Goal: Use online tool/utility: Utilize a website feature to perform a specific function

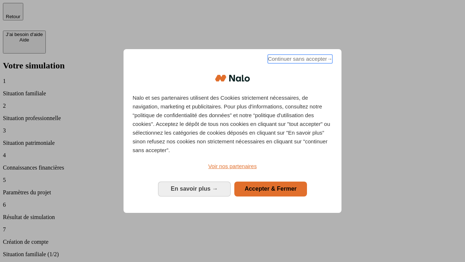
click at [299, 60] on span "Continuer sans accepter →" at bounding box center [300, 59] width 65 height 9
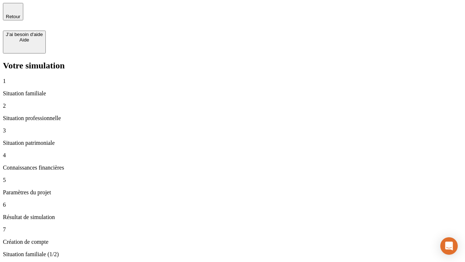
type input "30 000"
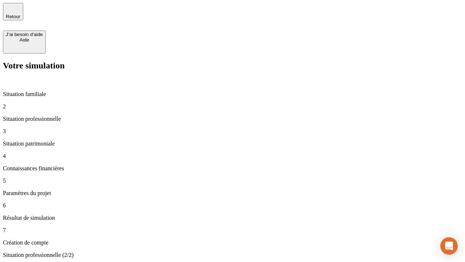
type input "1 000"
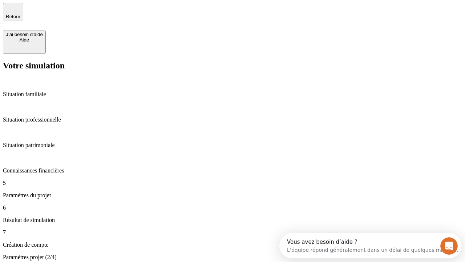
type input "40"
type input "64"
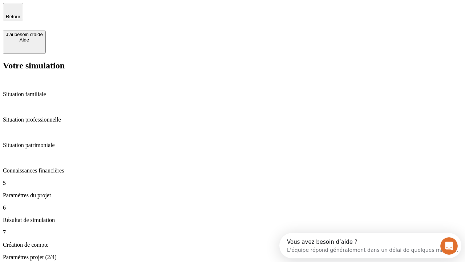
type input "200 000"
type input "640"
